Goal: Navigation & Orientation: Find specific page/section

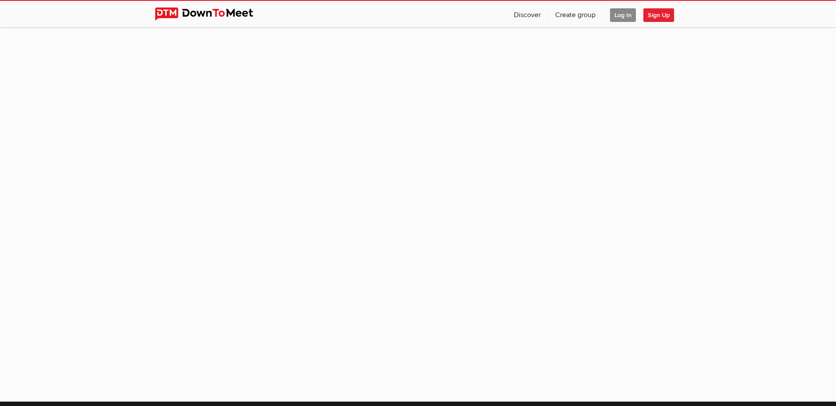
scroll to position [69, 0]
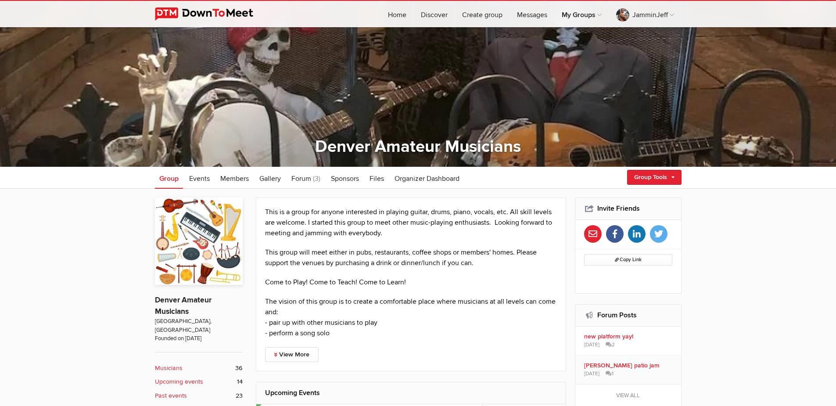
click at [231, 12] on img at bounding box center [211, 13] width 112 height 13
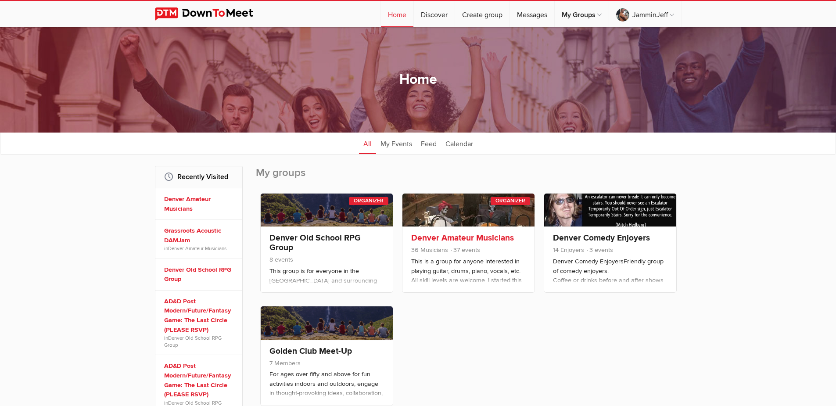
click at [481, 236] on link "Denver Amateur Musicians" at bounding box center [462, 237] width 103 height 11
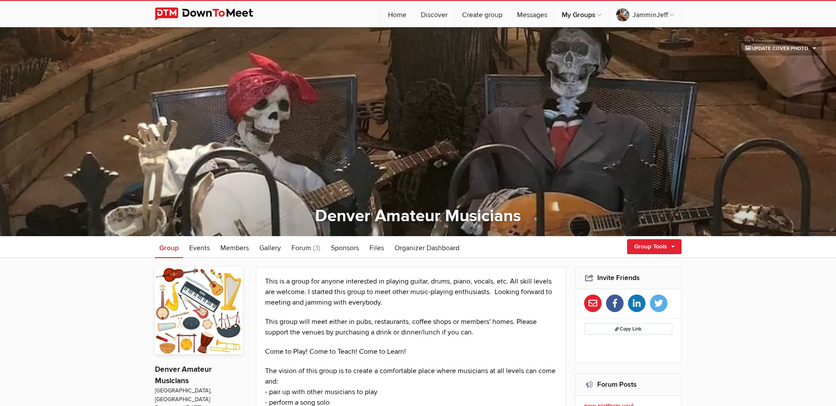
click at [214, 11] on img at bounding box center [211, 13] width 112 height 13
